Goal: Transaction & Acquisition: Download file/media

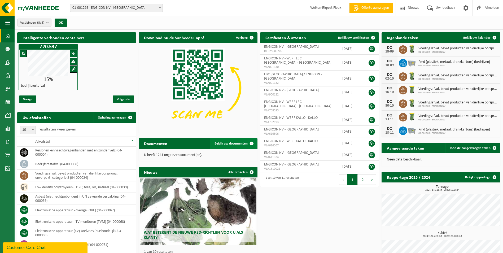
click at [242, 142] on span "Bekijk uw documenten" at bounding box center [230, 143] width 33 height 3
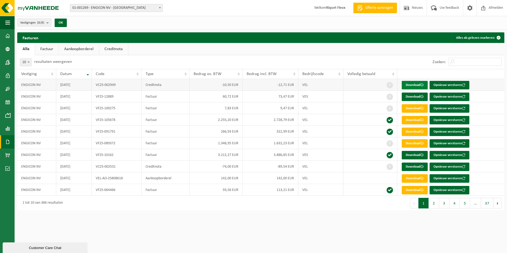
click at [415, 85] on link "Download" at bounding box center [415, 85] width 26 height 8
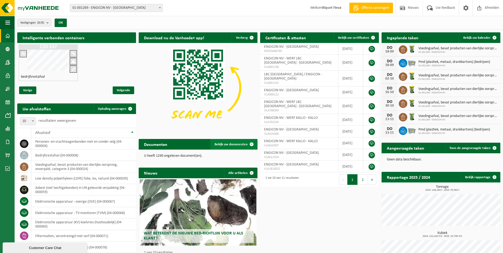
click at [249, 141] on span at bounding box center [251, 144] width 11 height 11
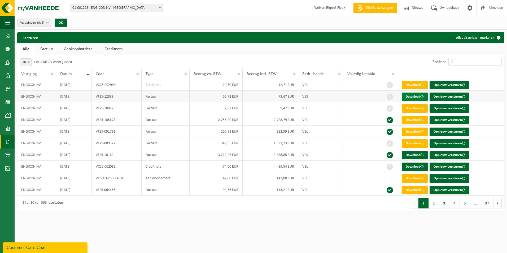
click at [420, 97] on link "Download" at bounding box center [415, 97] width 26 height 8
click at [414, 155] on link "Download" at bounding box center [415, 155] width 26 height 8
click at [411, 167] on link "Download" at bounding box center [415, 167] width 26 height 8
click at [411, 95] on link "Download" at bounding box center [415, 97] width 26 height 8
